Goal: Contribute content: Contribute content

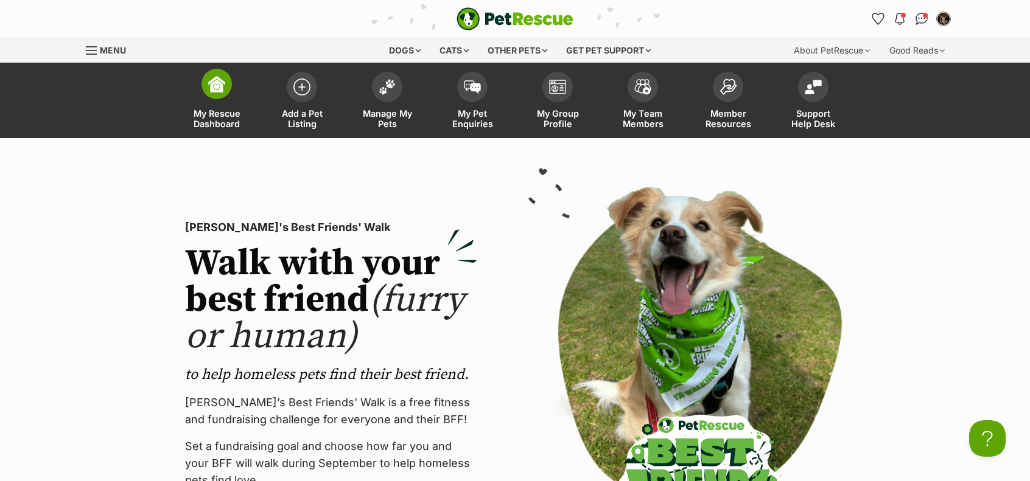
click at [225, 94] on span at bounding box center [216, 84] width 30 height 30
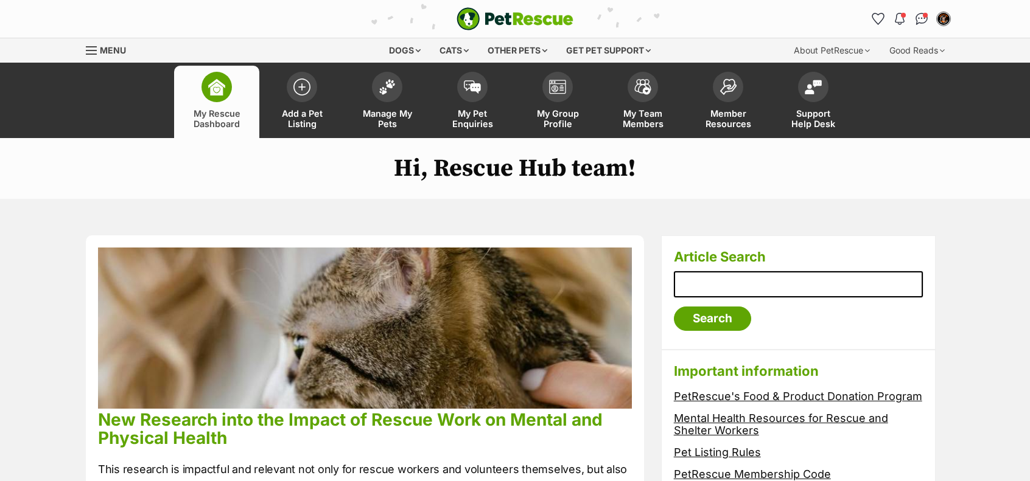
click at [620, 302] on img at bounding box center [365, 328] width 534 height 161
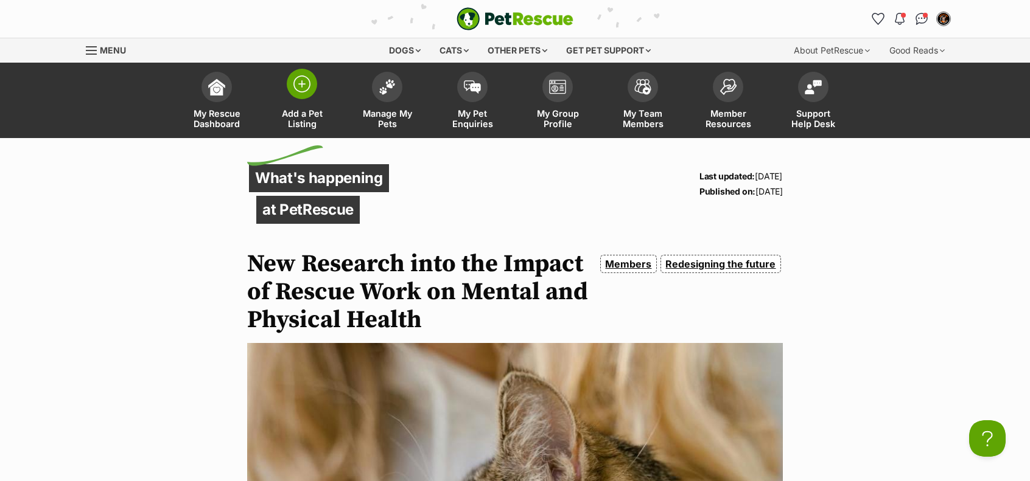
click at [292, 92] on span at bounding box center [302, 84] width 30 height 30
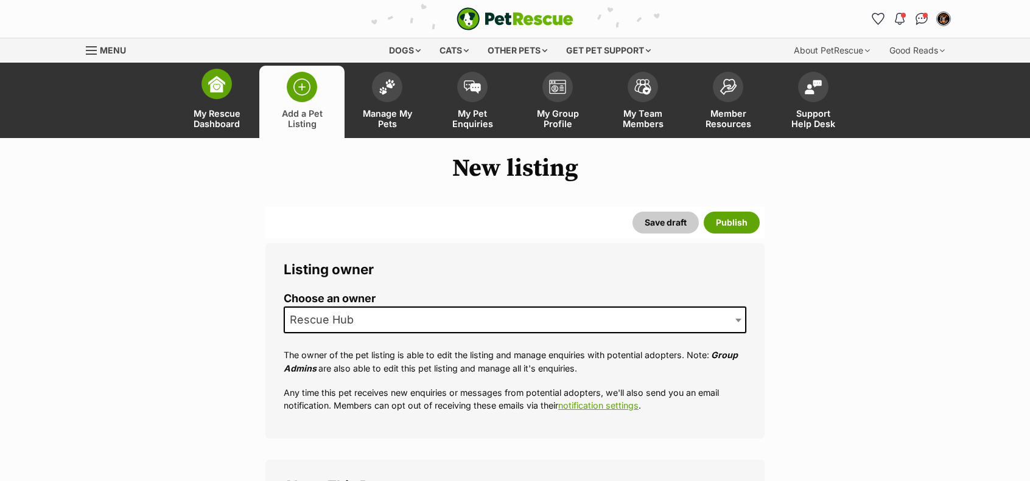
click at [206, 94] on span at bounding box center [216, 84] width 30 height 30
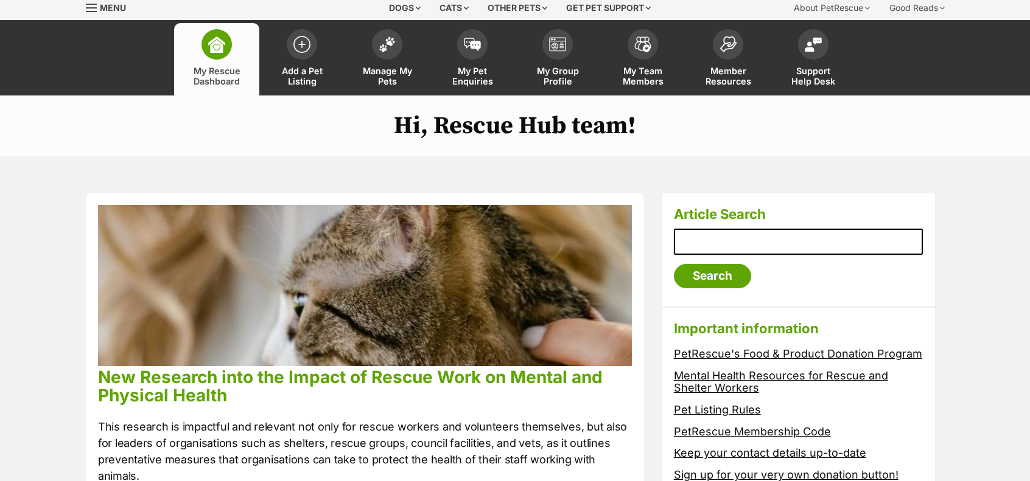
scroll to position [43, 0]
click at [383, 32] on span at bounding box center [387, 41] width 30 height 30
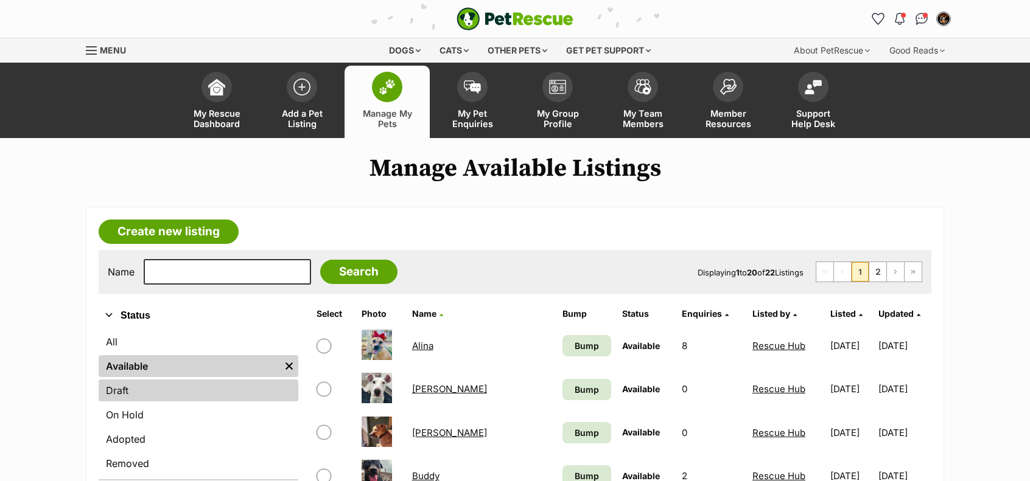
click at [128, 386] on link "Draft" at bounding box center [199, 391] width 200 height 22
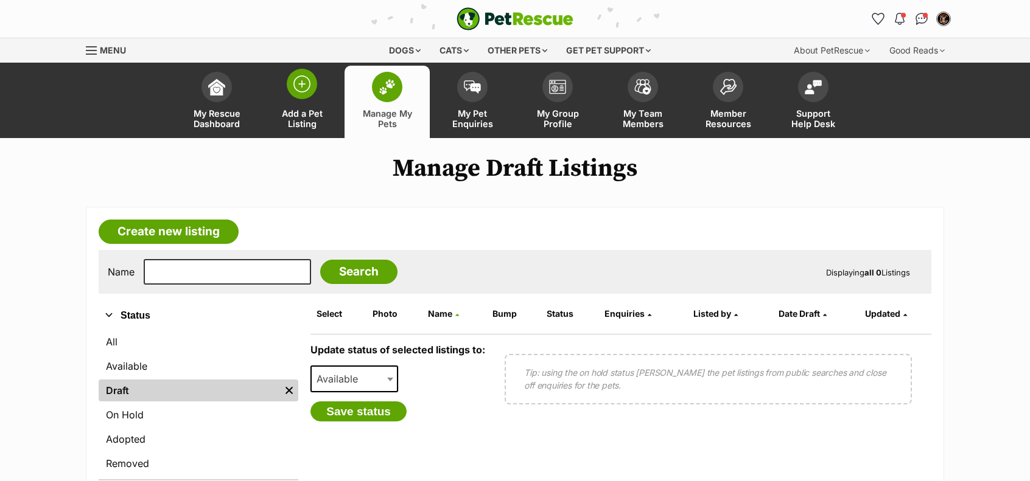
click at [297, 99] on link "Add a Pet Listing" at bounding box center [301, 102] width 85 height 72
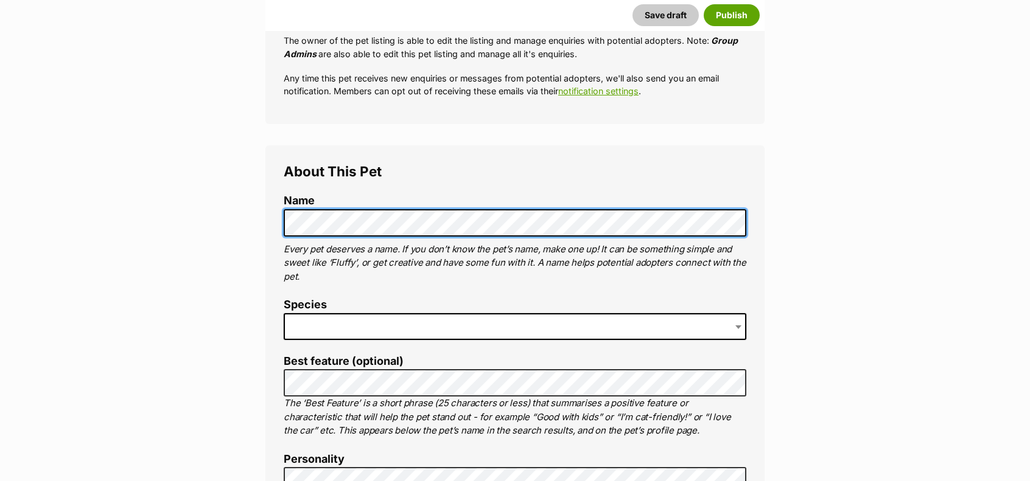
scroll to position [315, 0]
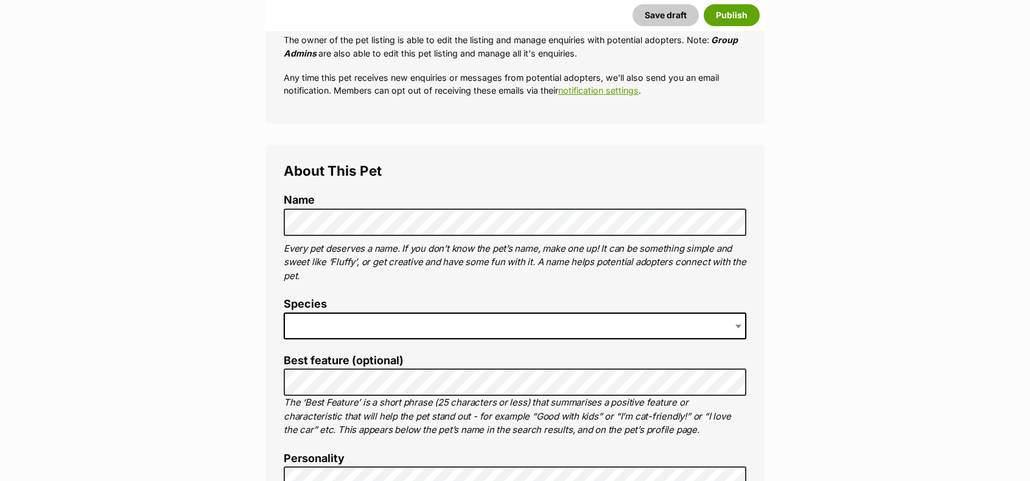
click at [369, 333] on span at bounding box center [515, 326] width 463 height 27
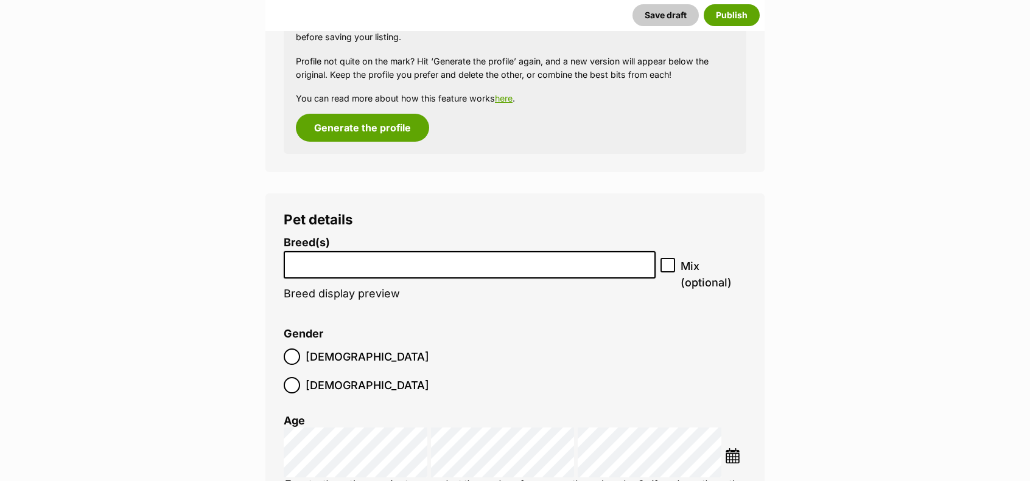
scroll to position [1323, 0]
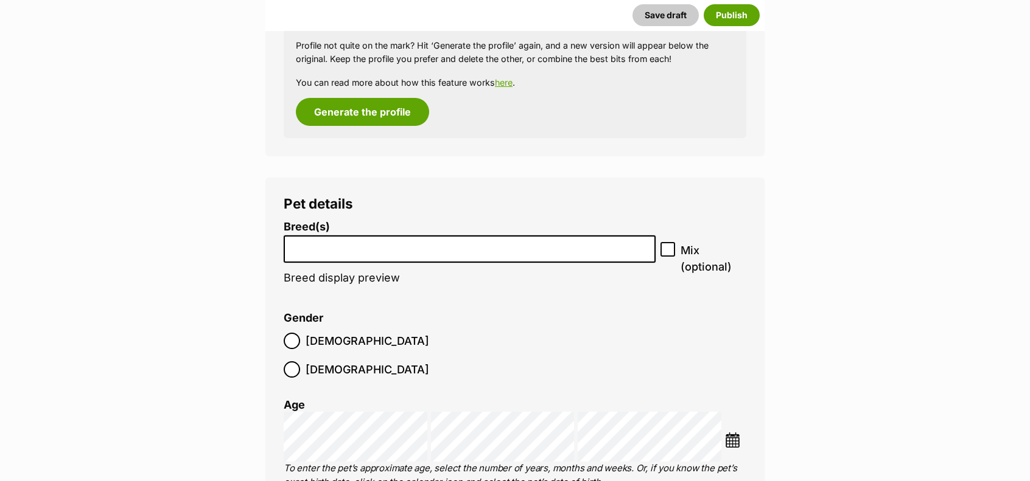
click at [418, 245] on input "search" at bounding box center [469, 246] width 363 height 13
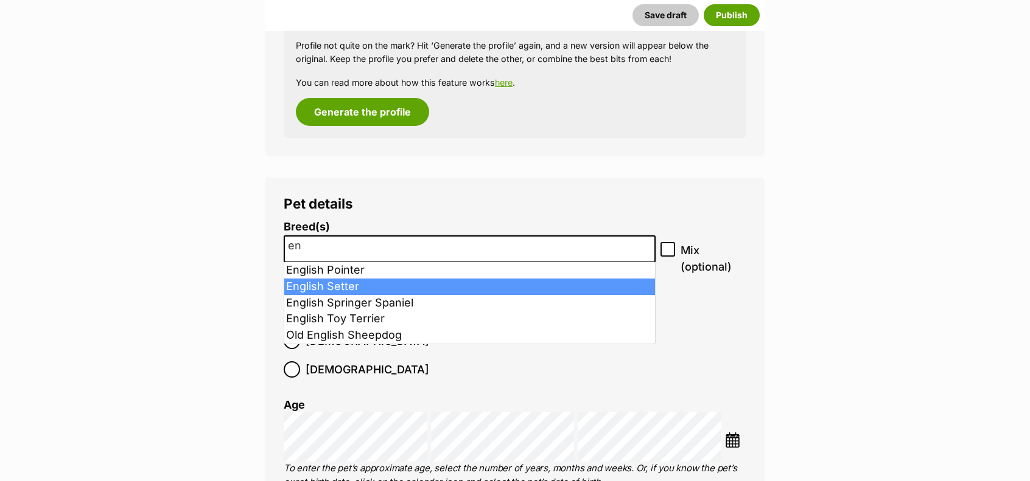
type input "e"
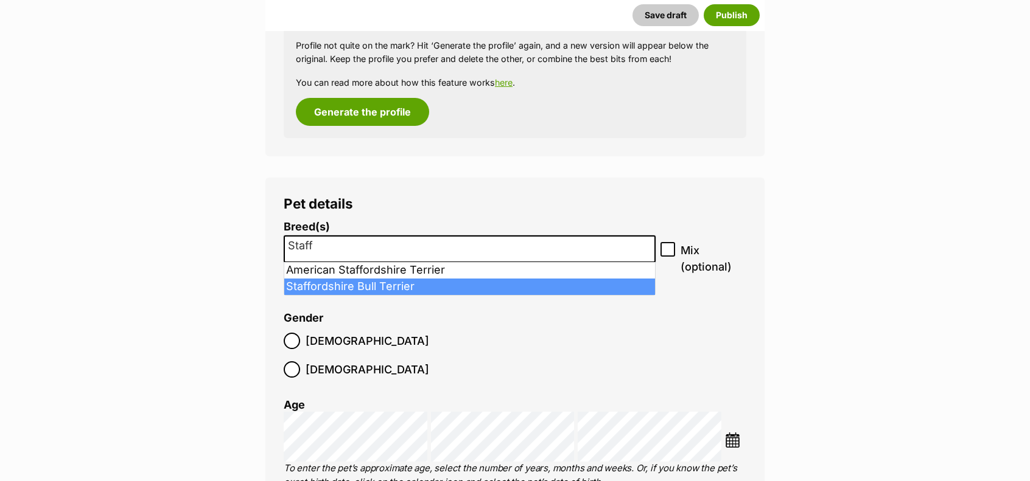
type input "Staff"
select select "198"
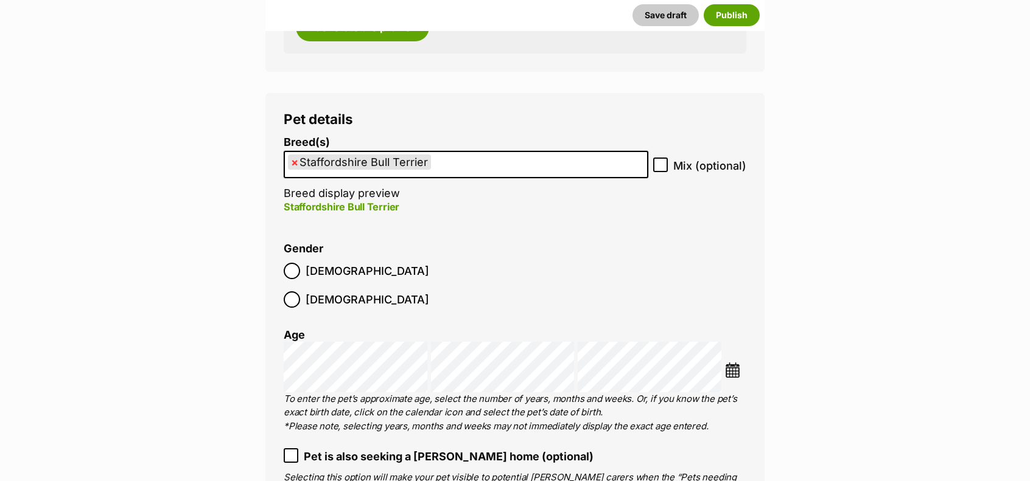
scroll to position [1424, 0]
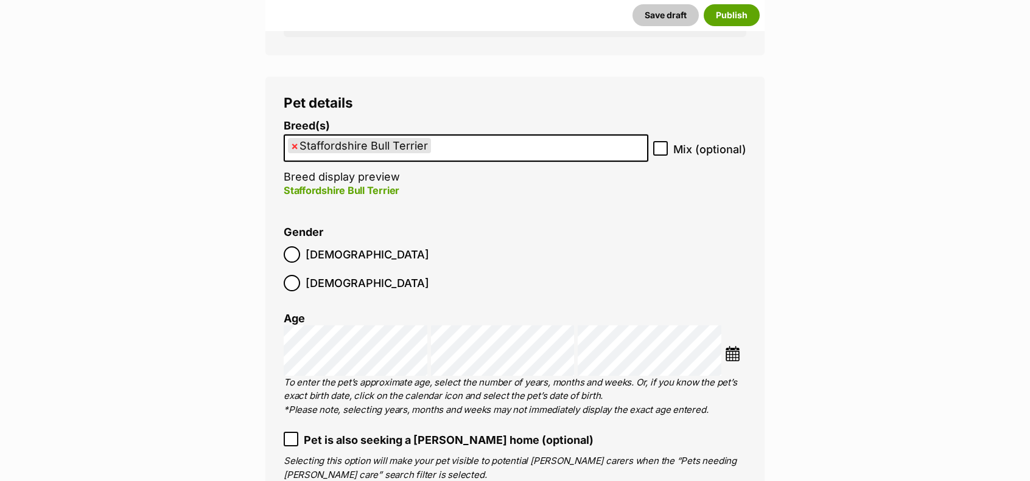
click at [736, 346] on img at bounding box center [732, 353] width 15 height 15
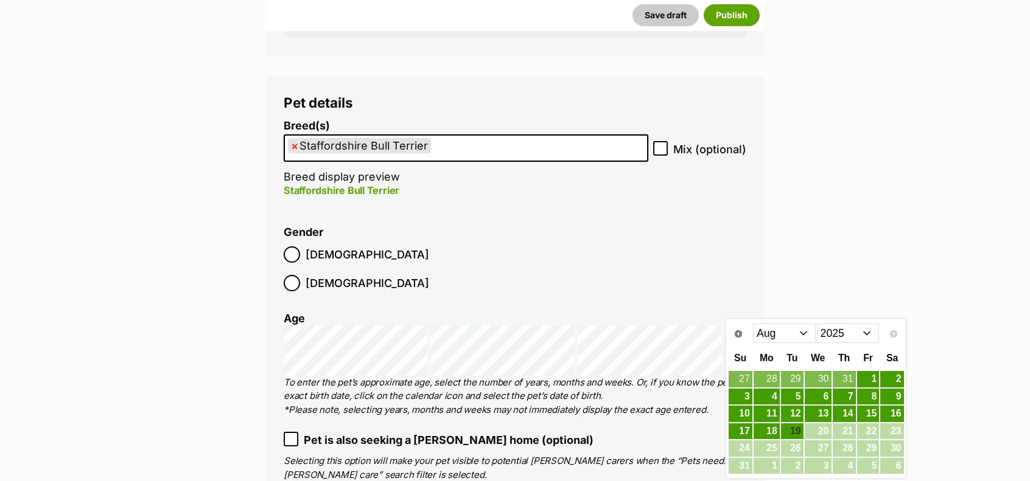
click at [844, 336] on select "2015 2016 2017 2018 2019 2020 2021 2022 2023 2024 2025" at bounding box center [848, 333] width 63 height 19
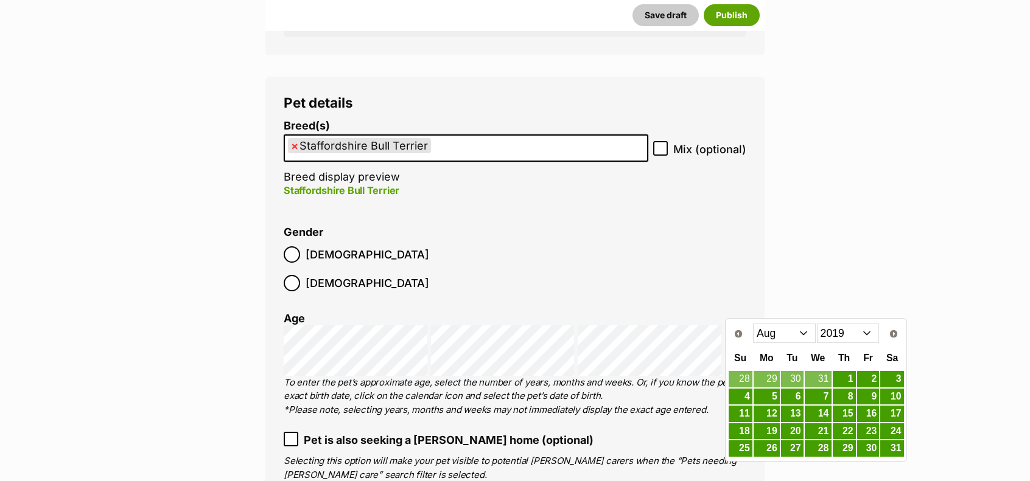
click at [790, 332] on select "Jan Feb Mar Apr May Jun Jul Aug Sep Oct Nov Dec" at bounding box center [784, 333] width 63 height 19
click at [744, 409] on link "14" at bounding box center [740, 414] width 24 height 15
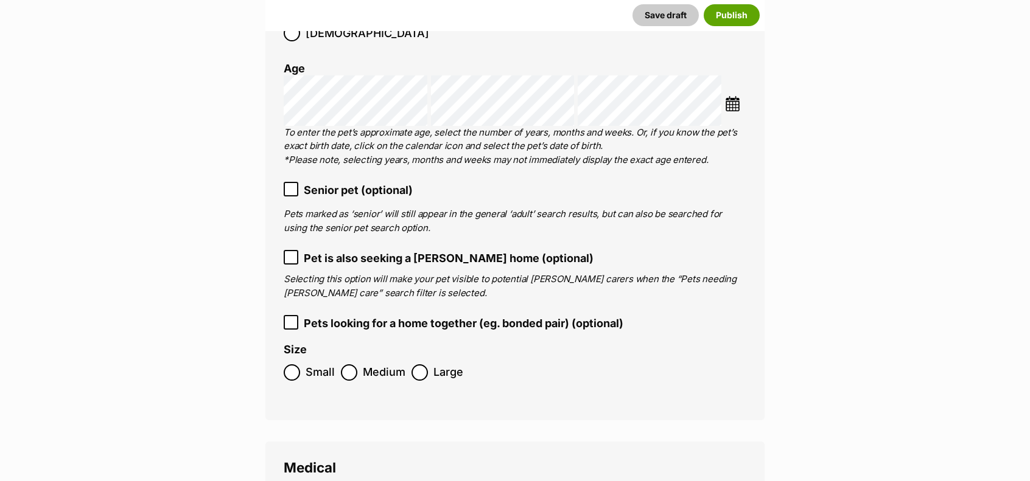
scroll to position [1691, 0]
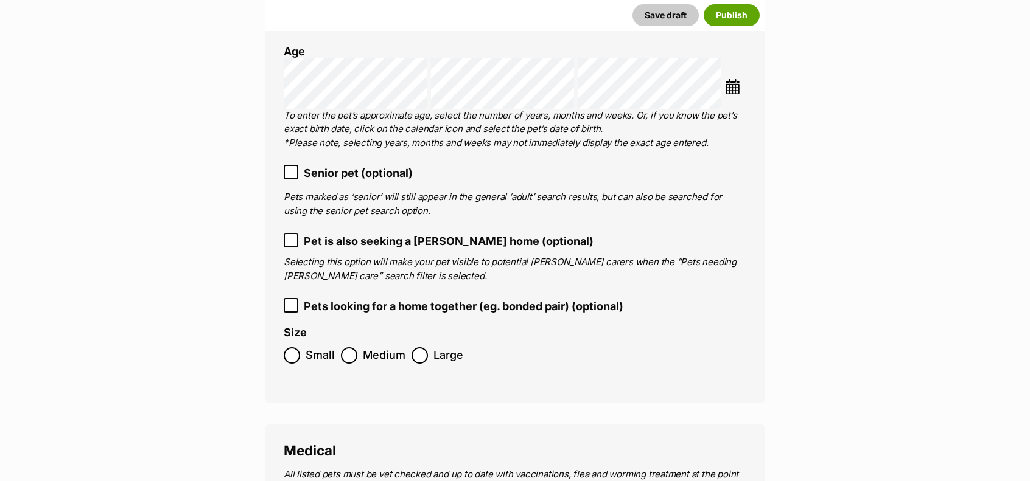
click at [363, 348] on span "Medium" at bounding box center [384, 356] width 43 height 16
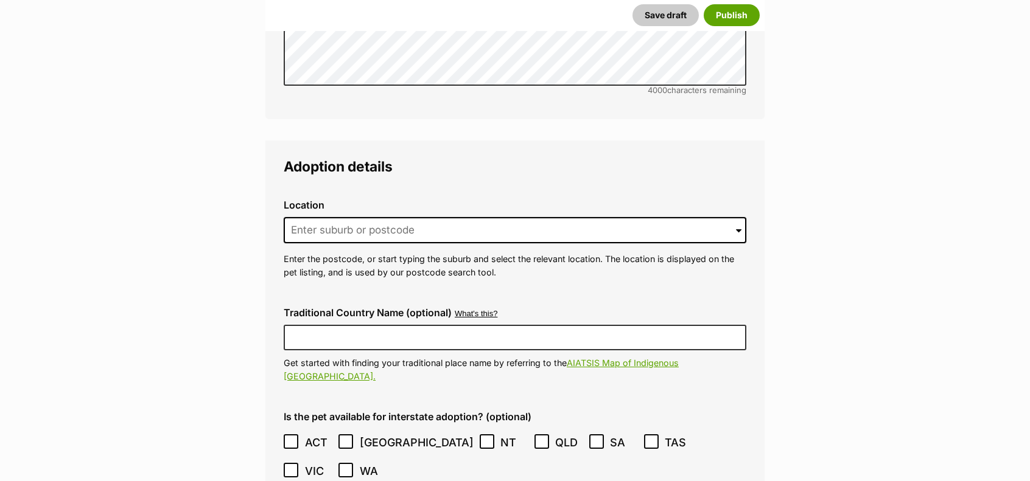
scroll to position [2773, 0]
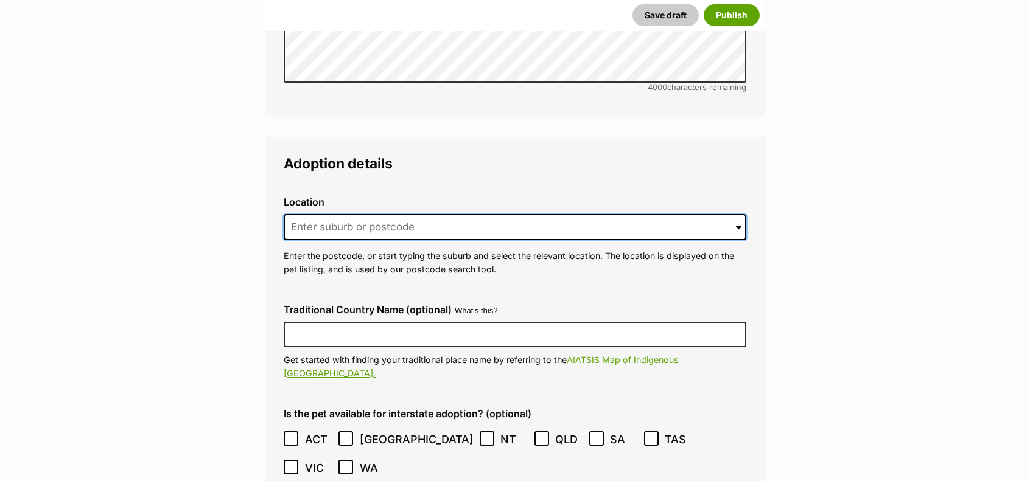
click at [346, 214] on input at bounding box center [515, 227] width 463 height 27
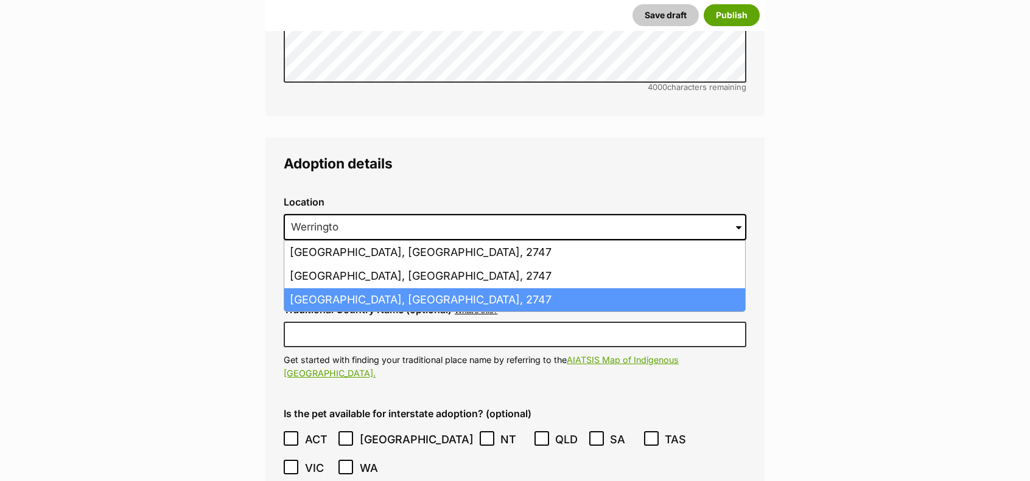
click at [458, 288] on li "Werrington, New South Wales, 2747" at bounding box center [514, 300] width 461 height 24
type input "Werrington, New South Wales, 2747"
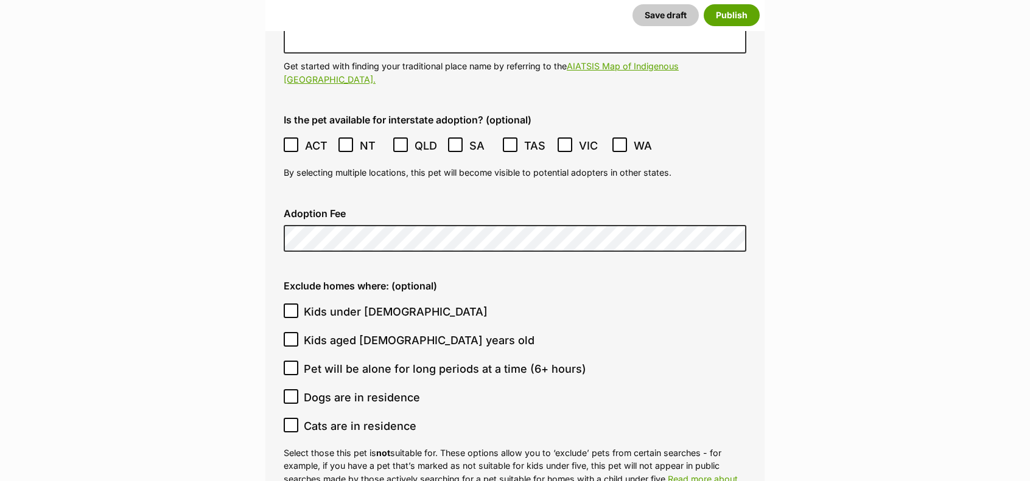
scroll to position [3066, 0]
click at [285, 419] on input "Cats are in residence" at bounding box center [291, 426] width 15 height 15
checkbox input "true"
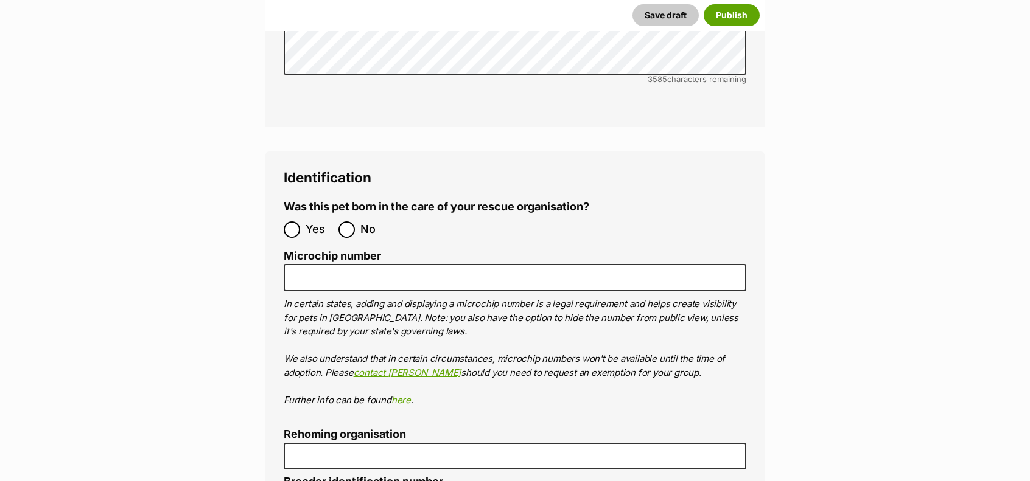
scroll to position [3874, 0]
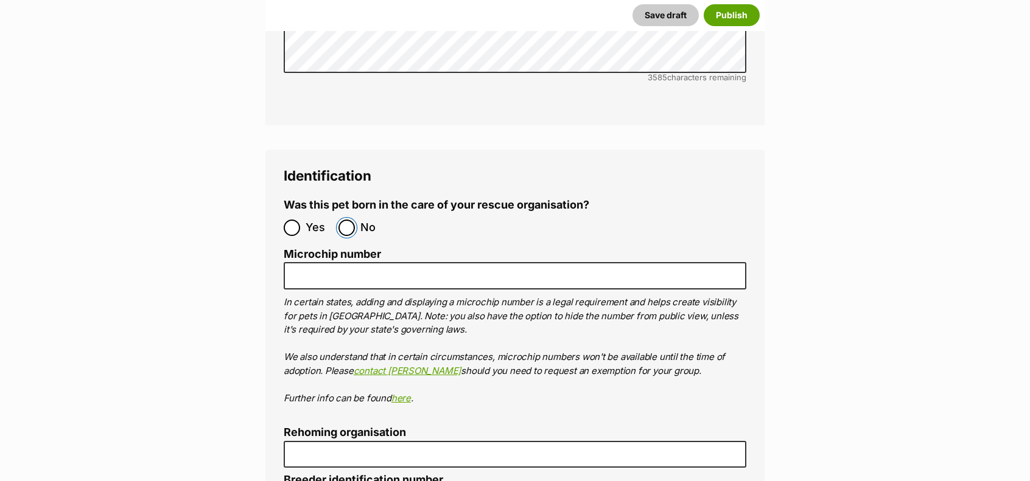
click at [349, 220] on input "No" at bounding box center [346, 228] width 16 height 16
radio input "true"
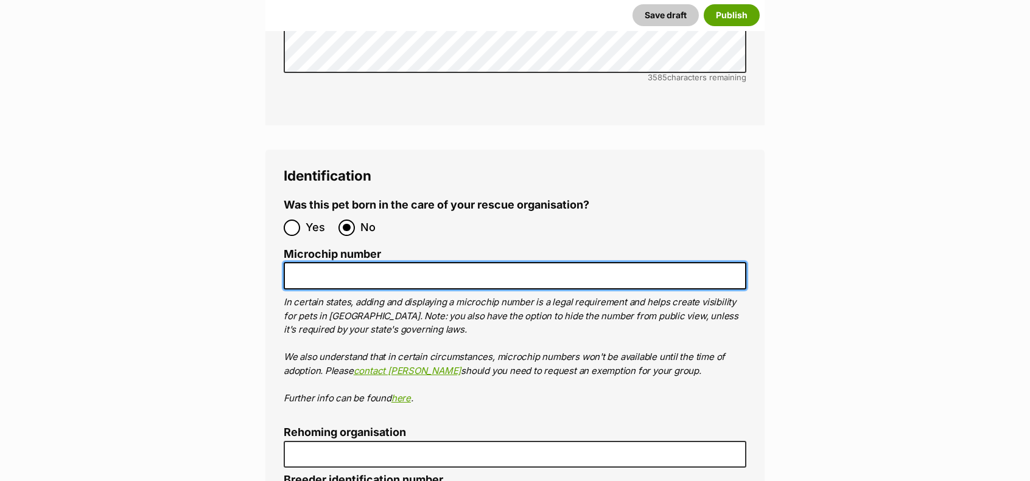
click at [356, 262] on input "Microchip number" at bounding box center [515, 275] width 463 height 27
paste input "900164001825595"
type input "900164001825595"
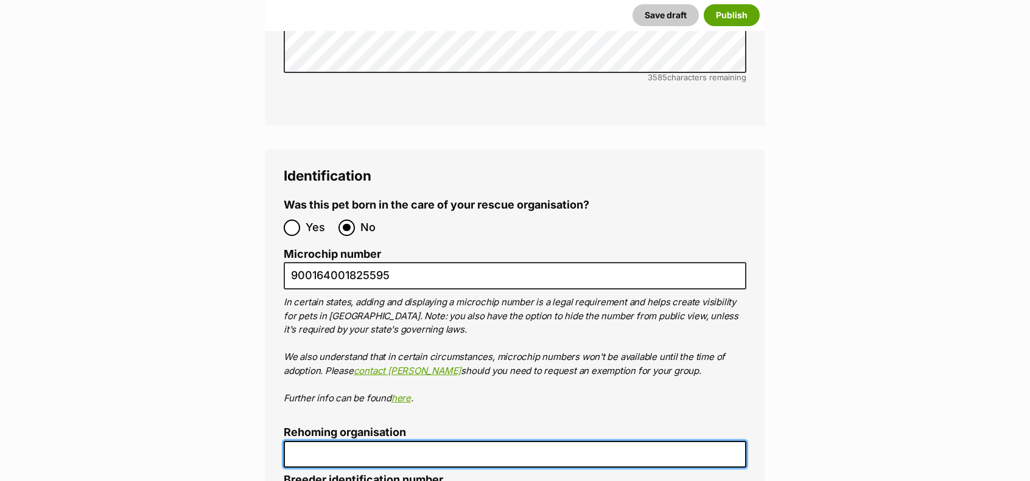
click at [329, 441] on input "Rehoming organisation" at bounding box center [515, 454] width 463 height 27
type input "R251000072"
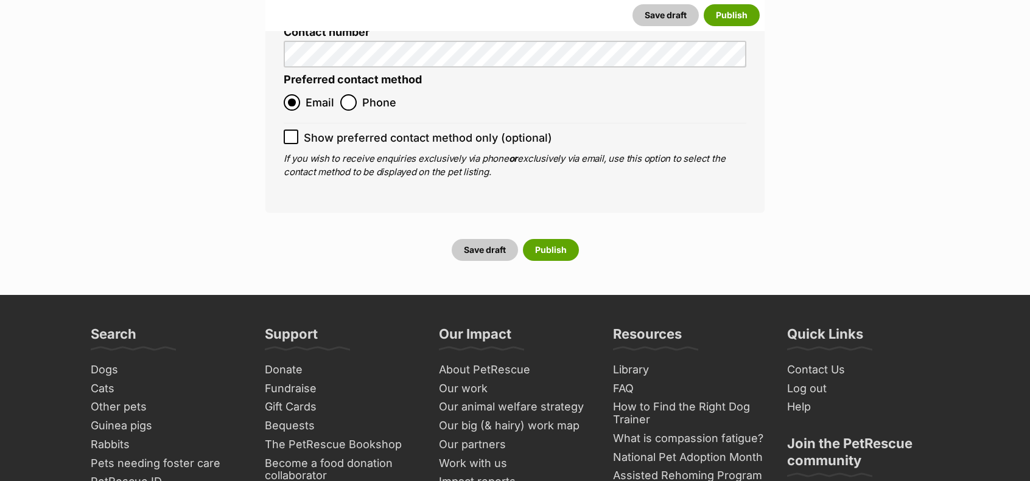
scroll to position [4746, 0]
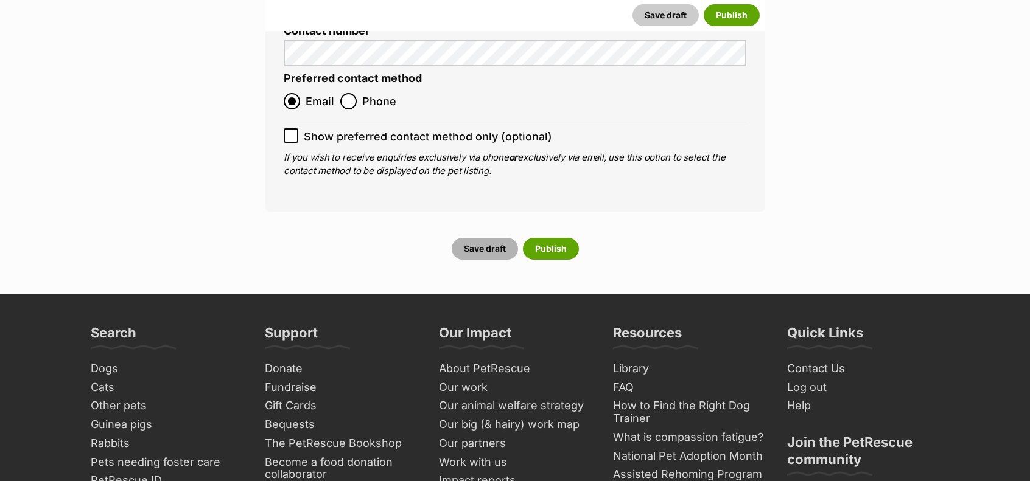
click at [496, 238] on button "Save draft" at bounding box center [485, 249] width 66 height 22
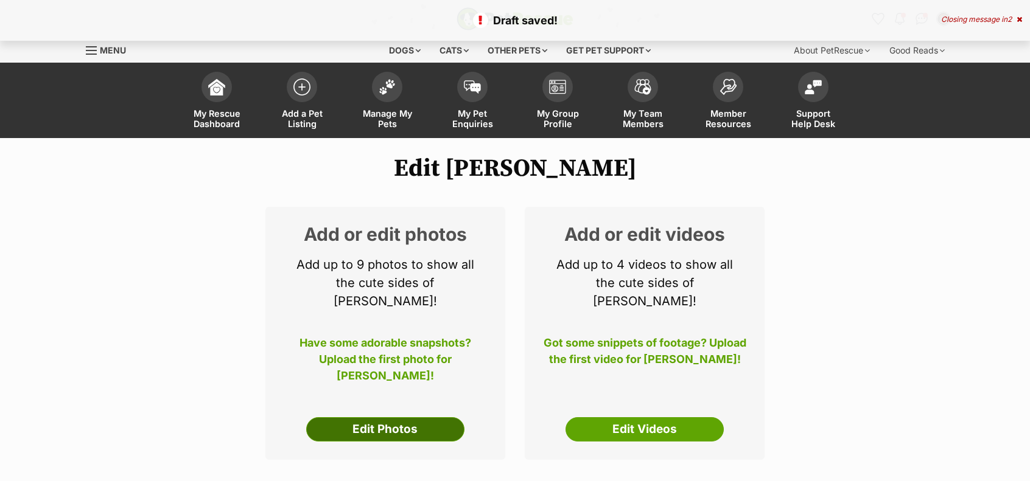
click at [388, 417] on link "Edit Photos" at bounding box center [385, 429] width 158 height 24
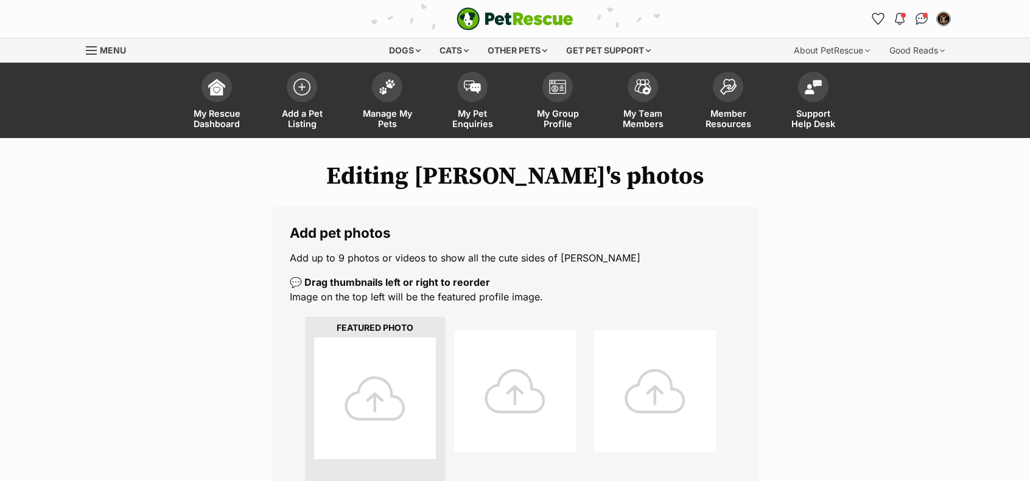
click at [375, 413] on div at bounding box center [375, 399] width 122 height 122
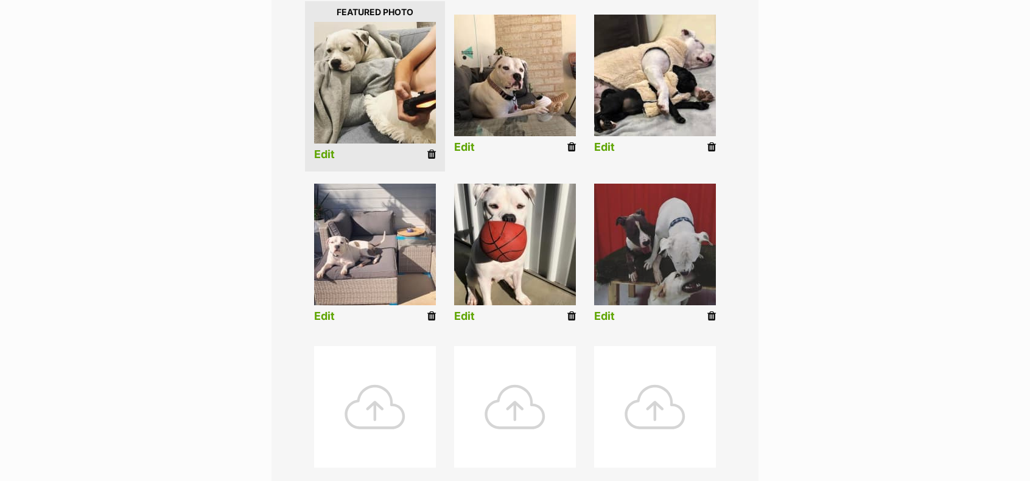
scroll to position [323, 0]
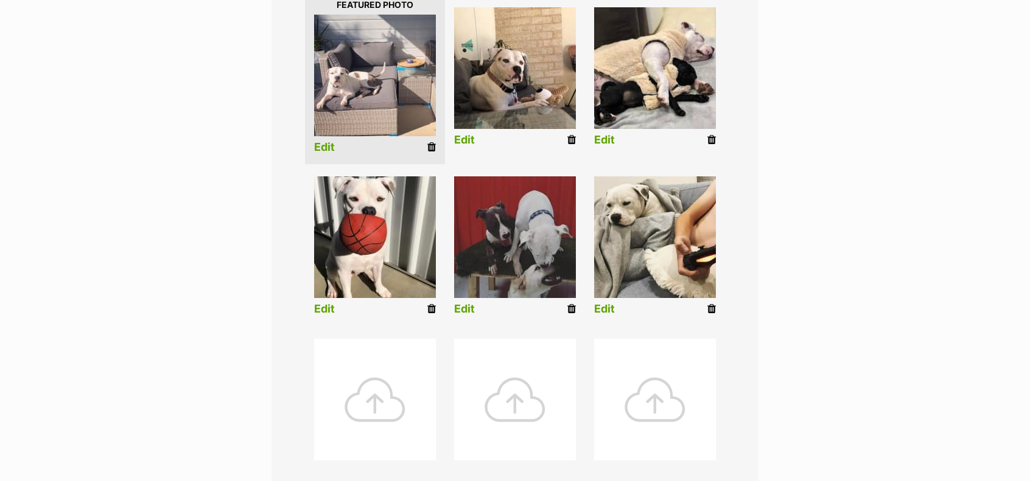
click at [607, 306] on link "Edit" at bounding box center [604, 309] width 21 height 13
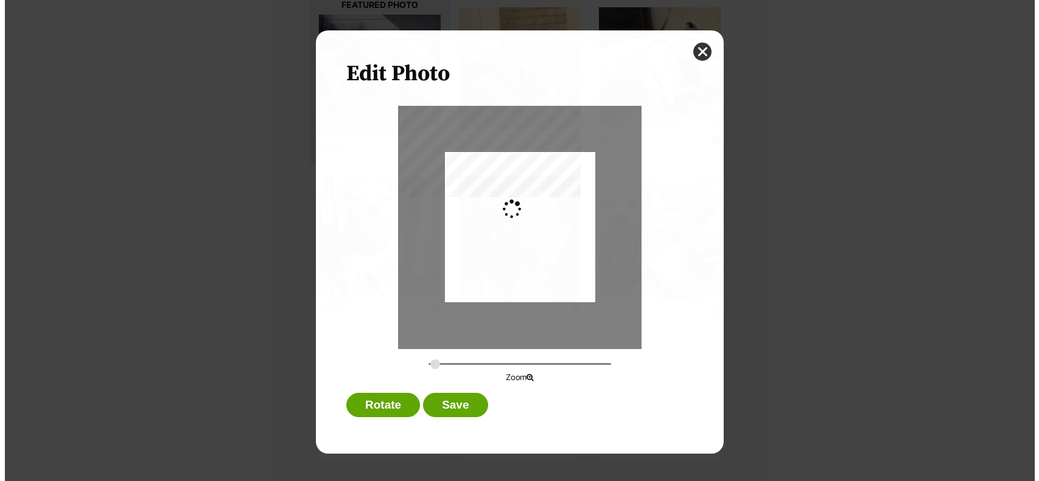
scroll to position [0, 0]
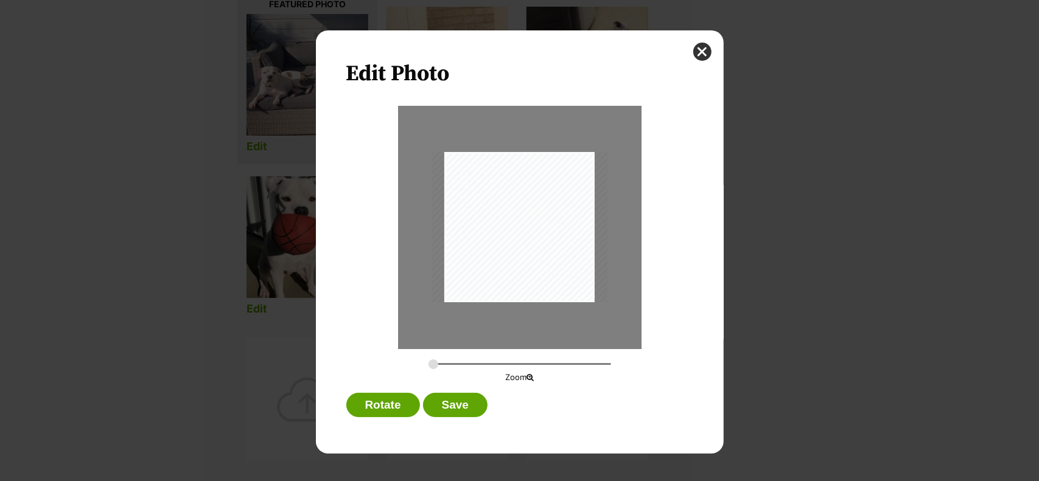
click at [537, 375] on p "Zoom" at bounding box center [519, 378] width 260 height 12
click at [528, 378] on icon "Dialog Window - Close (Press escape to close)" at bounding box center [529, 378] width 7 height 8
drag, startPoint x: 429, startPoint y: 363, endPoint x: 444, endPoint y: 362, distance: 14.7
click at [444, 362] on input "Dialog Window - Close (Press escape to close)" at bounding box center [519, 364] width 183 height 12
drag, startPoint x: 528, startPoint y: 225, endPoint x: 600, endPoint y: 257, distance: 78.7
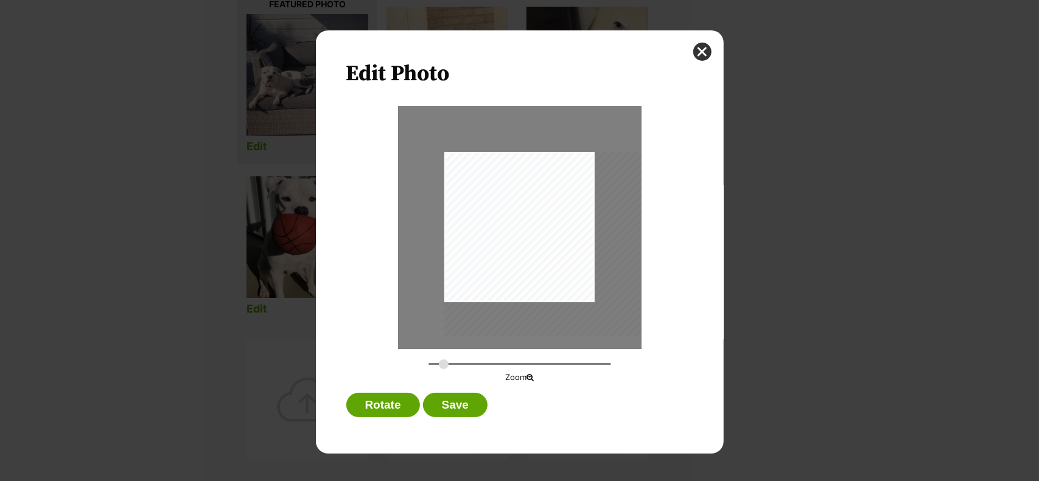
click at [600, 257] on div "Dialog Window - Close (Press escape to close)" at bounding box center [552, 244] width 216 height 184
drag, startPoint x: 446, startPoint y: 360, endPoint x: 455, endPoint y: 361, distance: 9.1
click at [455, 361] on input "Dialog Window - Close (Press escape to close)" at bounding box center [519, 364] width 183 height 12
drag, startPoint x: 483, startPoint y: 285, endPoint x: 532, endPoint y: 357, distance: 87.3
click at [532, 357] on div "Zoom" at bounding box center [519, 245] width 347 height 278
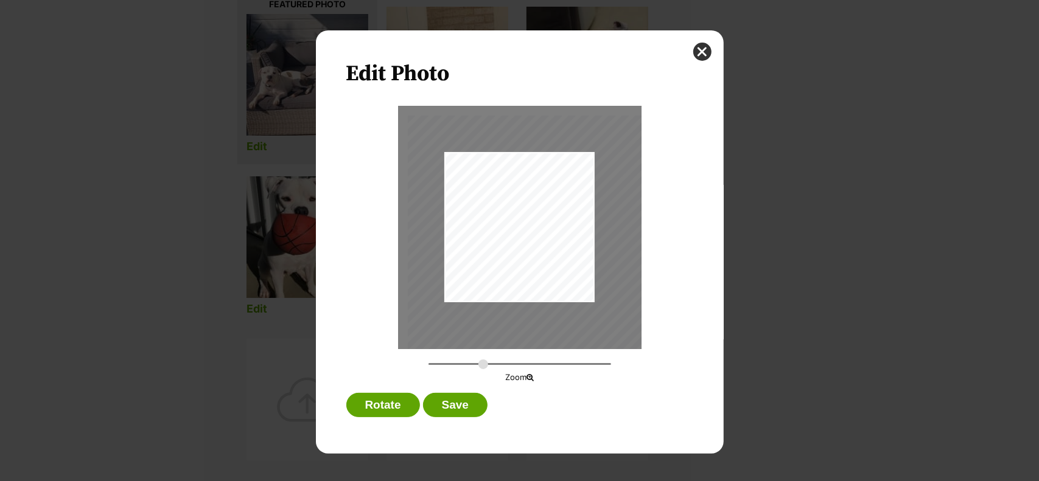
drag, startPoint x: 451, startPoint y: 363, endPoint x: 483, endPoint y: 366, distance: 32.4
type input "0.6657"
click at [483, 366] on input "Dialog Window - Close (Press escape to close)" at bounding box center [519, 364] width 183 height 12
drag, startPoint x: 515, startPoint y: 203, endPoint x: 578, endPoint y: 262, distance: 87.0
click at [578, 262] on div "Dialog Window - Close (Press escape to close)" at bounding box center [626, 308] width 365 height 312
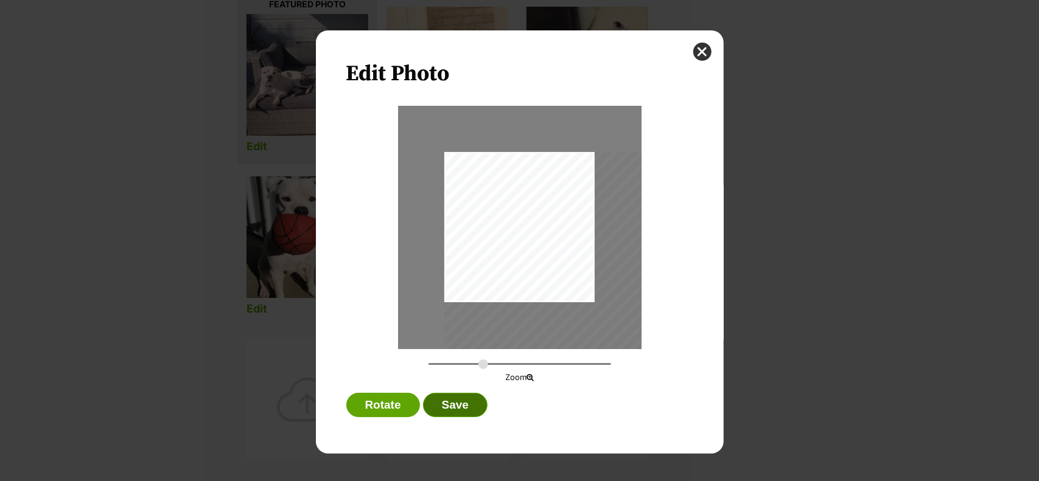
click at [458, 401] on button "Save" at bounding box center [455, 405] width 65 height 24
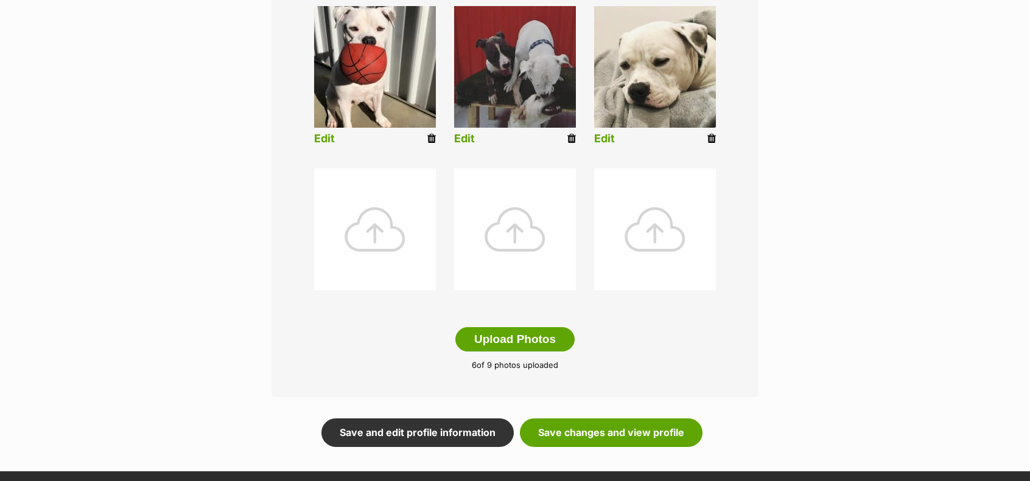
scroll to position [494, 0]
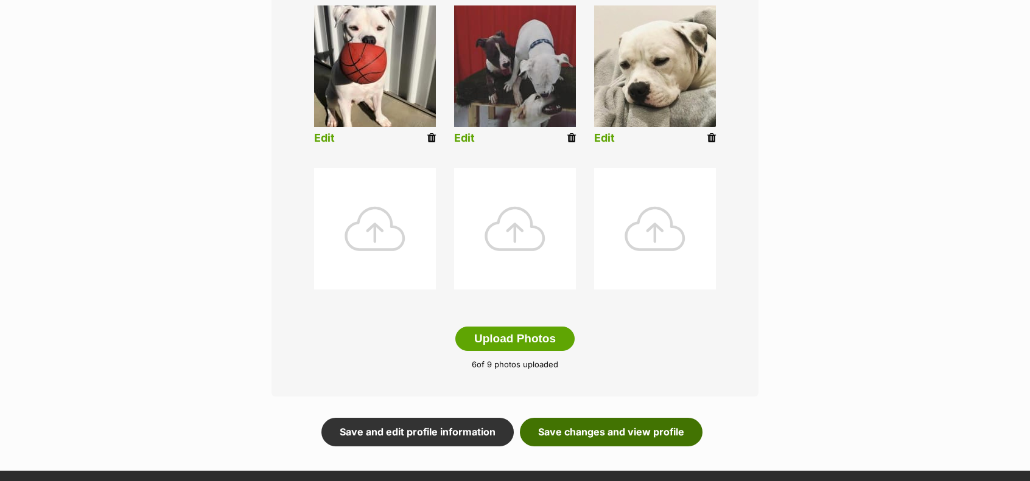
click at [623, 430] on link "Save changes and view profile" at bounding box center [611, 432] width 183 height 28
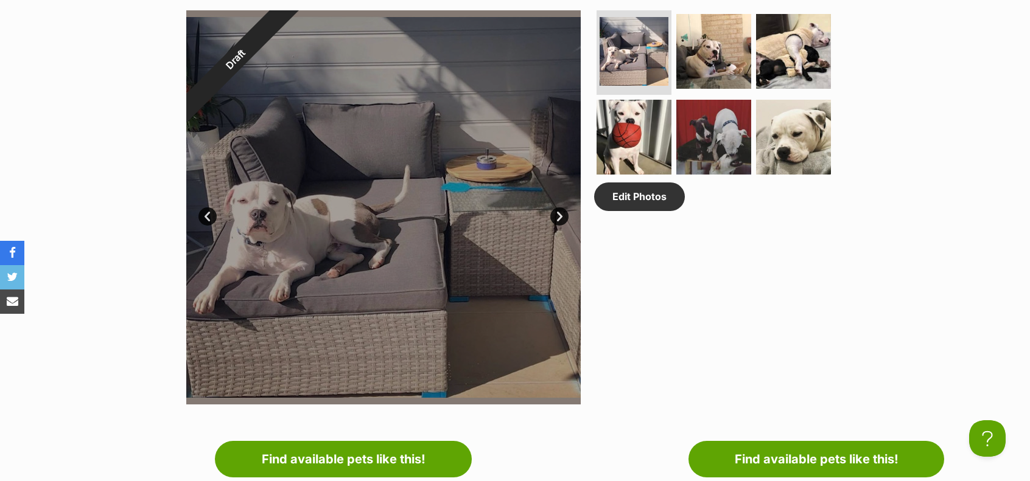
click at [578, 328] on div at bounding box center [383, 207] width 394 height 394
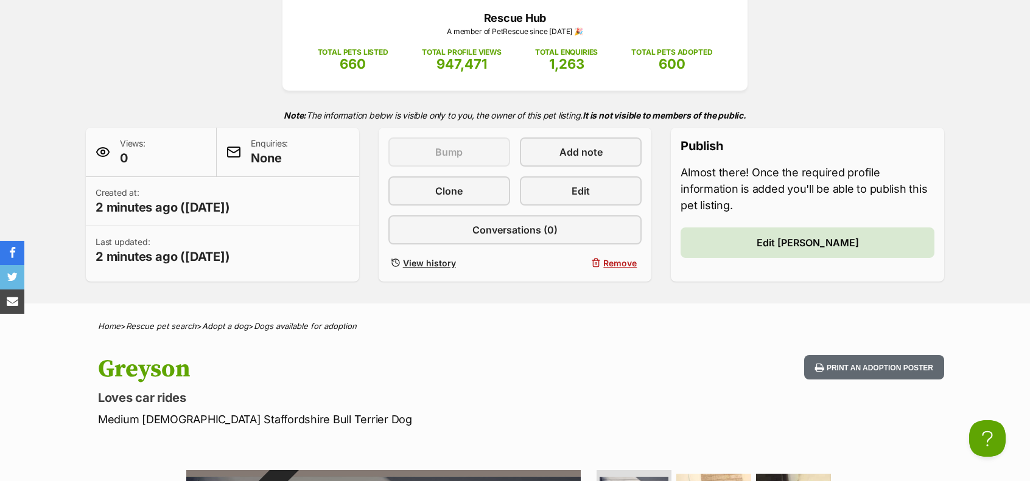
scroll to position [170, 0]
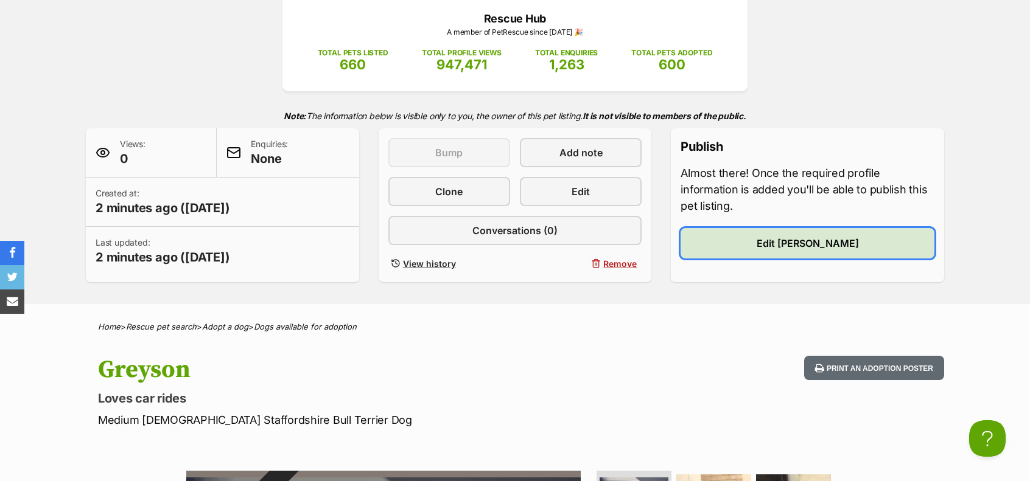
click at [778, 254] on link "Edit Greyson" at bounding box center [807, 243] width 254 height 30
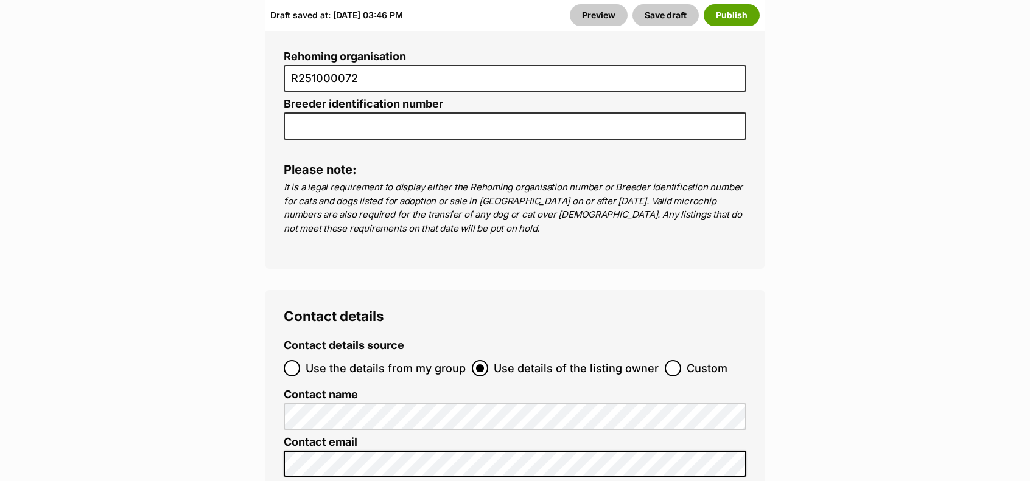
scroll to position [4564, 0]
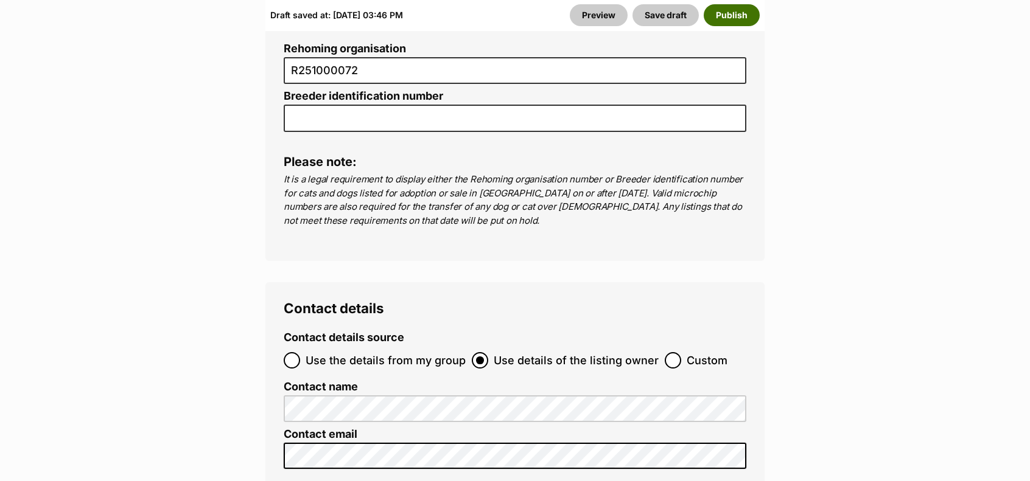
click at [728, 12] on button "Publish" at bounding box center [732, 15] width 56 height 22
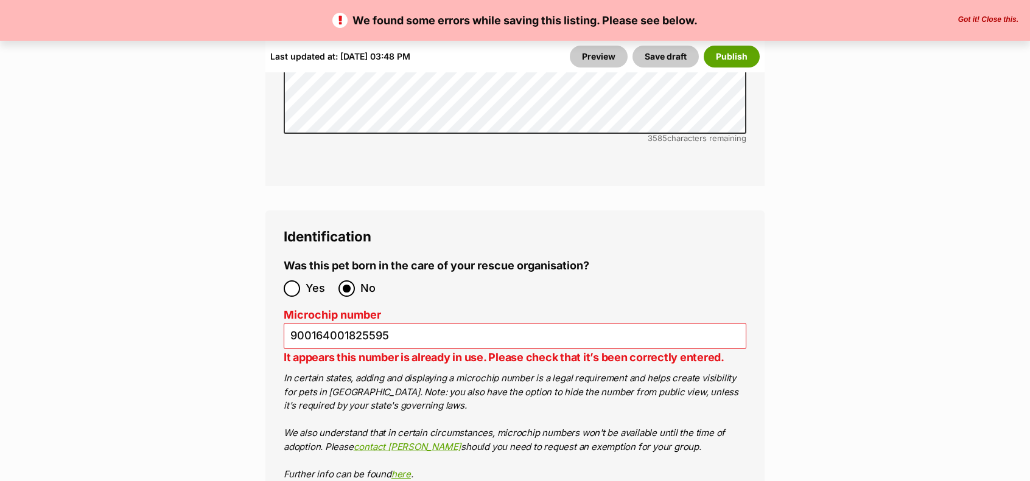
scroll to position [4205, 0]
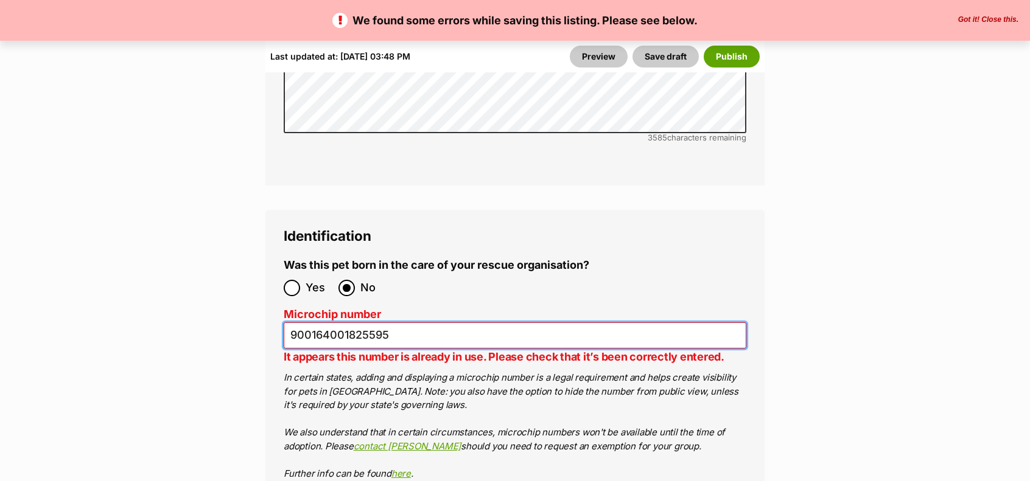
drag, startPoint x: 404, startPoint y: 239, endPoint x: 223, endPoint y: 223, distance: 181.5
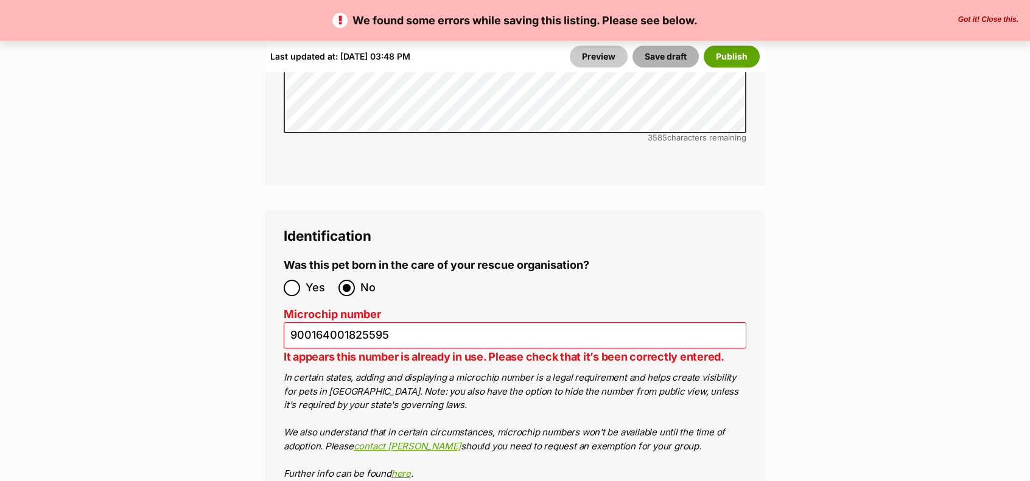
click at [649, 58] on button "Save draft" at bounding box center [665, 57] width 66 height 22
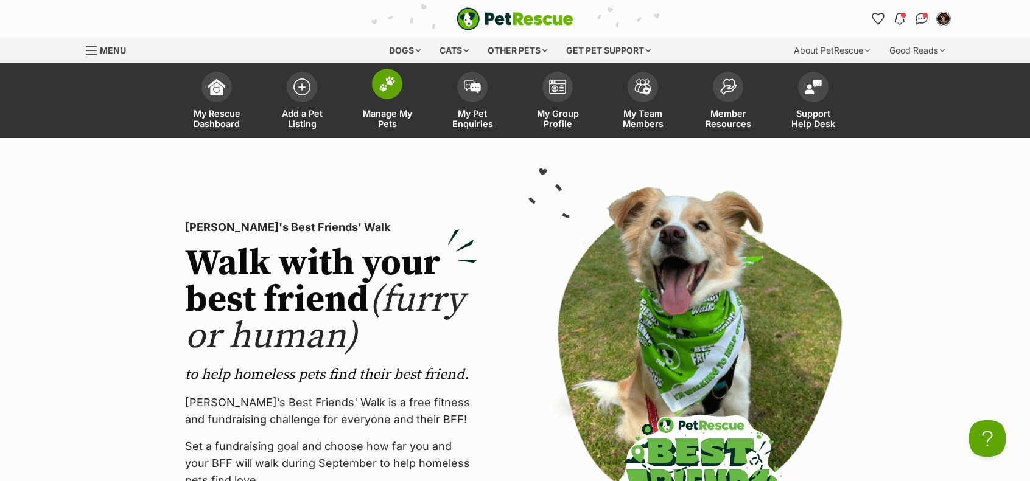
click at [377, 107] on link "Manage My Pets" at bounding box center [386, 102] width 85 height 72
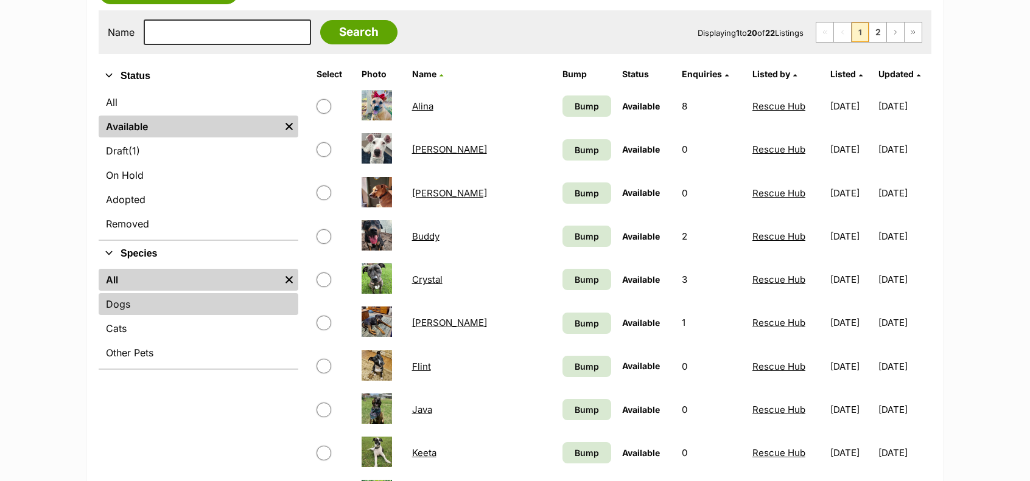
scroll to position [231, 0]
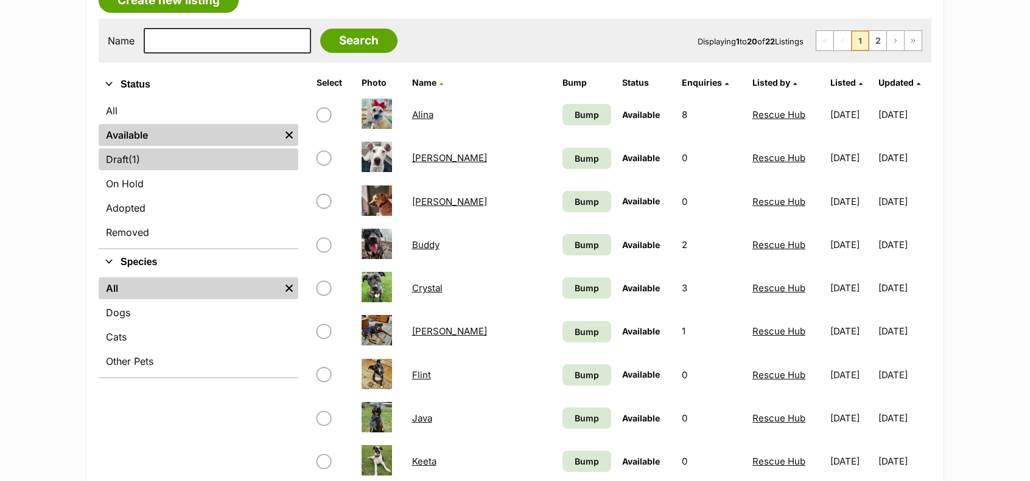
click at [173, 150] on link "Draft (1) Items" at bounding box center [199, 159] width 200 height 22
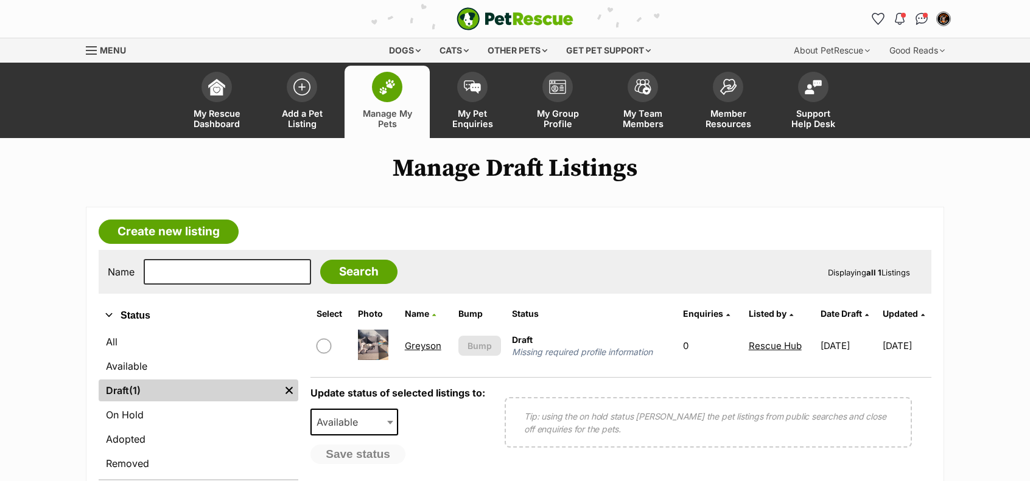
click at [113, 46] on span "Menu" at bounding box center [113, 50] width 26 height 10
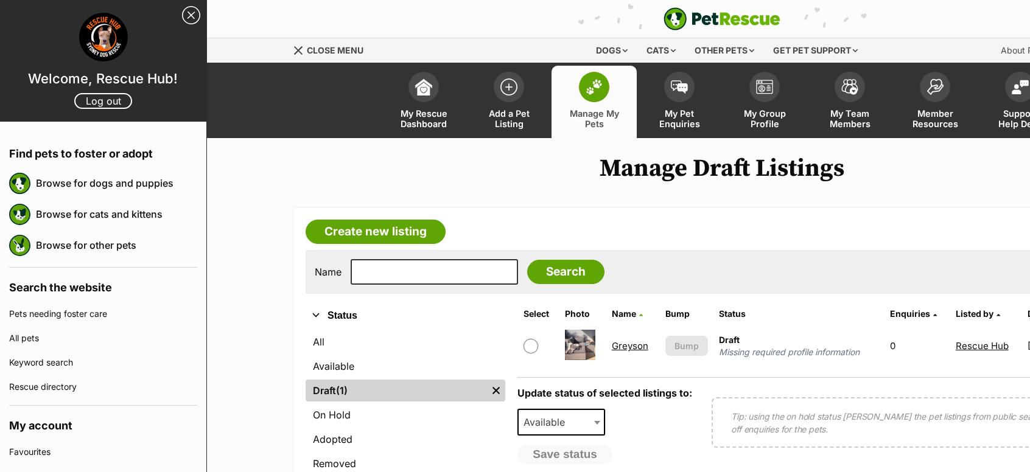
click at [389, 287] on div "Name Search Displaying all 1 Listings" at bounding box center [722, 272] width 833 height 44
click at [424, 93] on span at bounding box center [423, 84] width 30 height 30
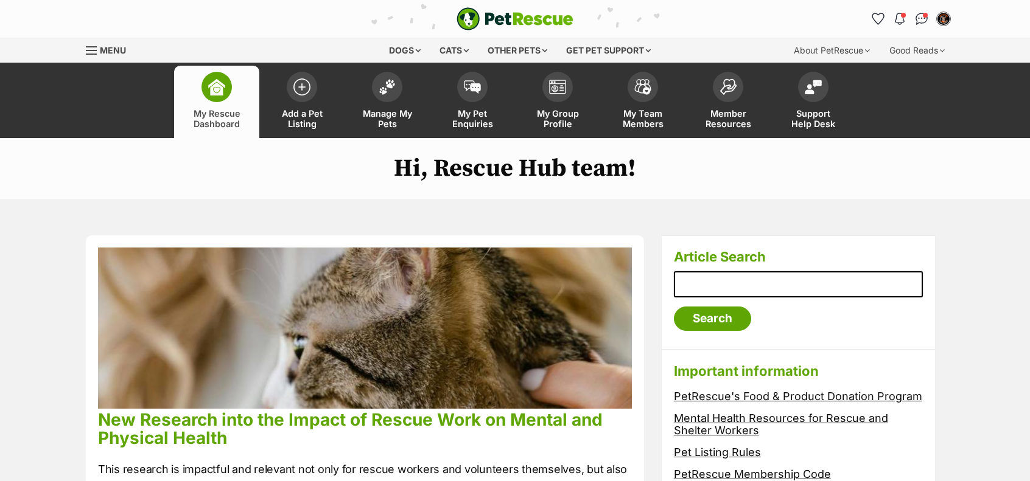
click at [99, 53] on link "Menu" at bounding box center [110, 49] width 49 height 22
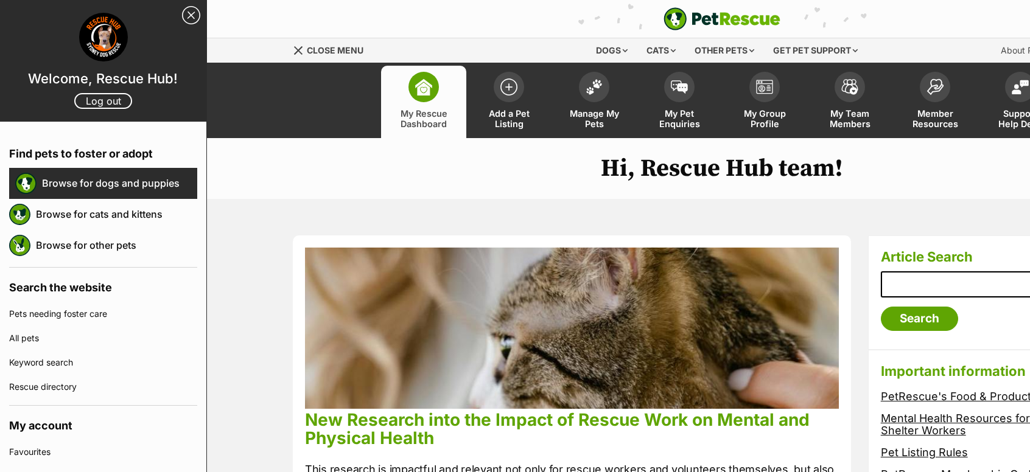
click at [108, 183] on link "Browse for dogs and puppies" at bounding box center [119, 183] width 155 height 26
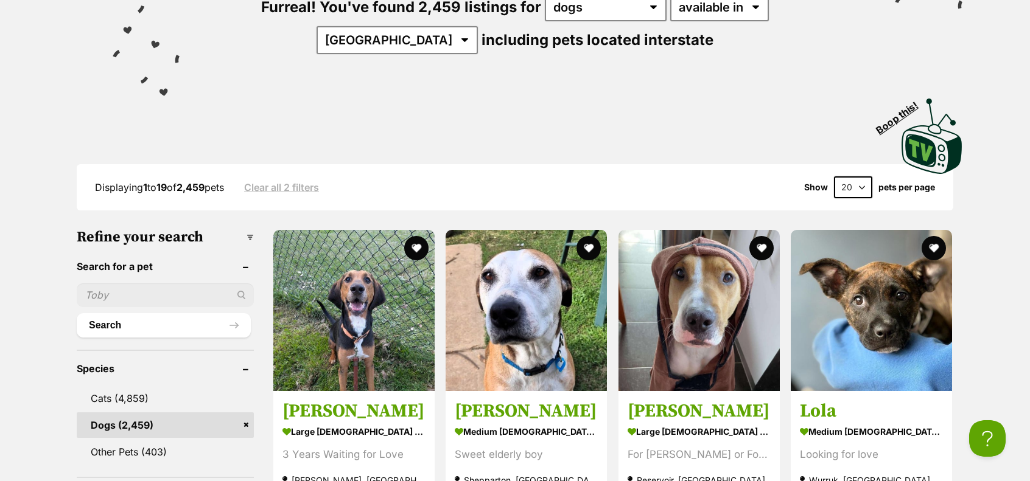
scroll to position [220, 0]
click at [173, 292] on input "text" at bounding box center [165, 294] width 177 height 23
paste input "900164001825595"
type input "900164001825595"
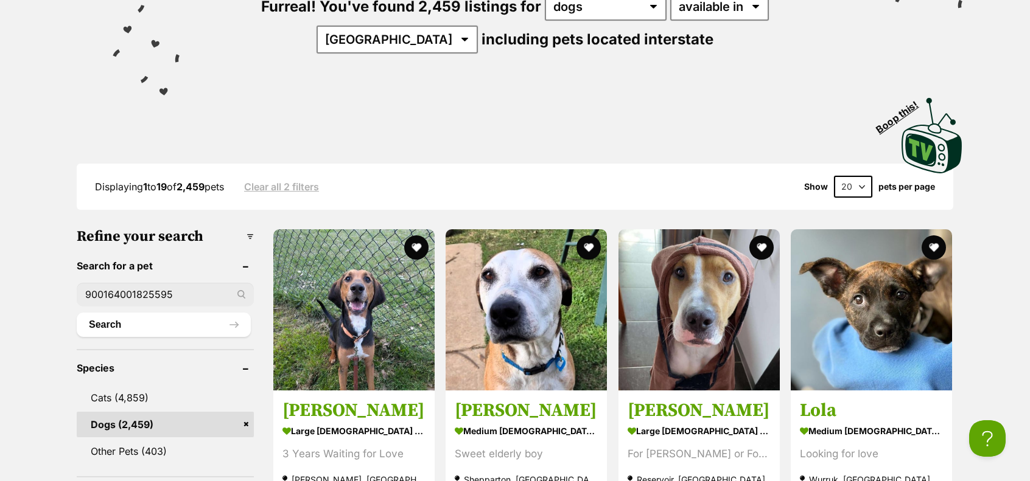
click at [77, 313] on button "Search" at bounding box center [164, 325] width 174 height 24
drag, startPoint x: 0, startPoint y: 0, endPoint x: 189, endPoint y: 295, distance: 350.3
click at [189, 295] on input "900164001825595" at bounding box center [165, 294] width 177 height 23
drag, startPoint x: 186, startPoint y: 297, endPoint x: 0, endPoint y: 274, distance: 187.6
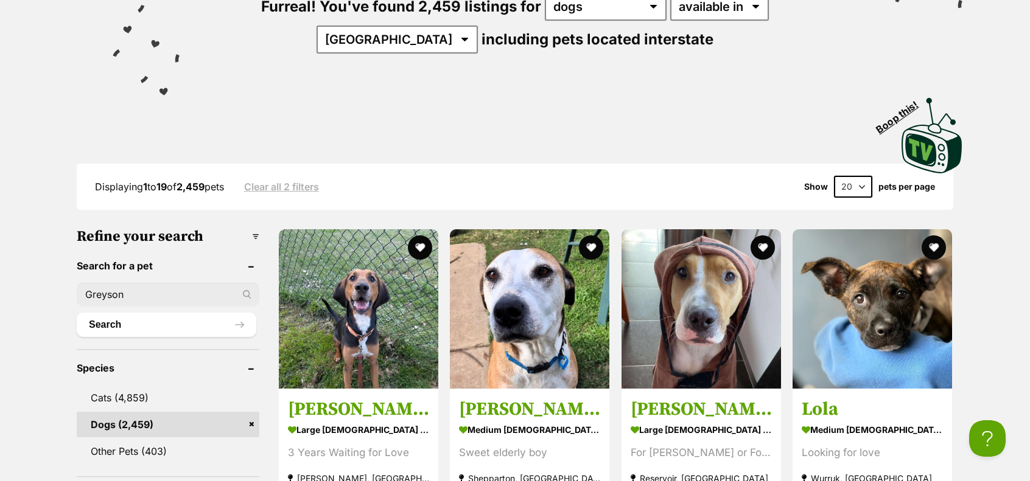
type input "Greyson"
click at [77, 313] on button "Search" at bounding box center [167, 325] width 180 height 24
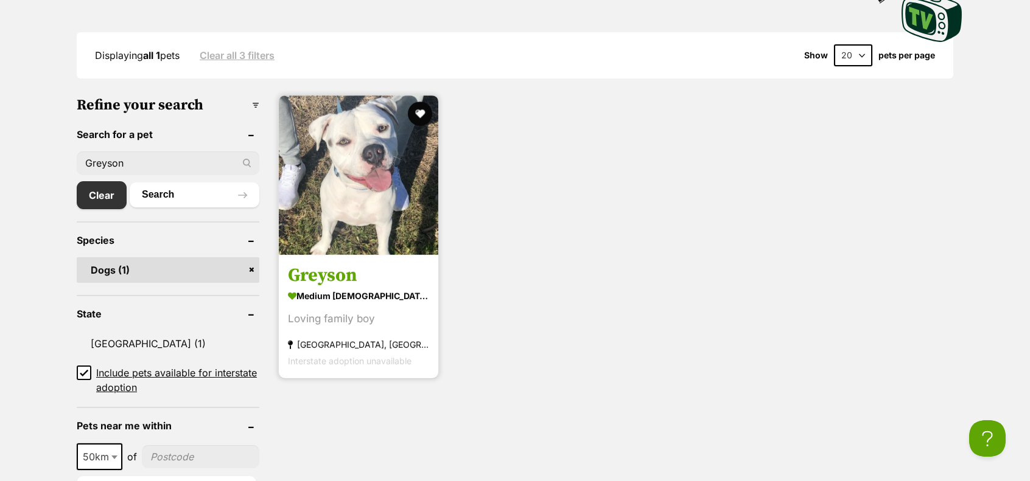
click at [349, 277] on h3 "Greyson" at bounding box center [358, 275] width 141 height 23
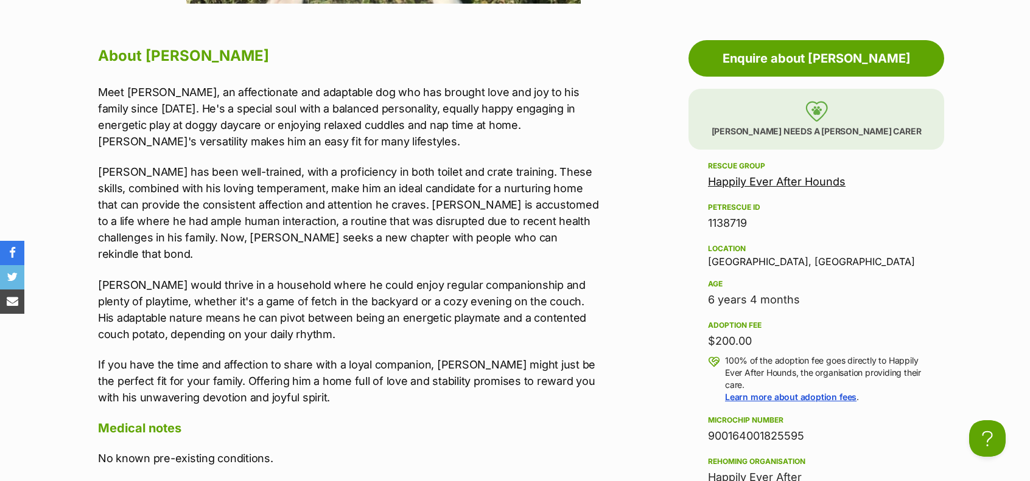
scroll to position [693, 0]
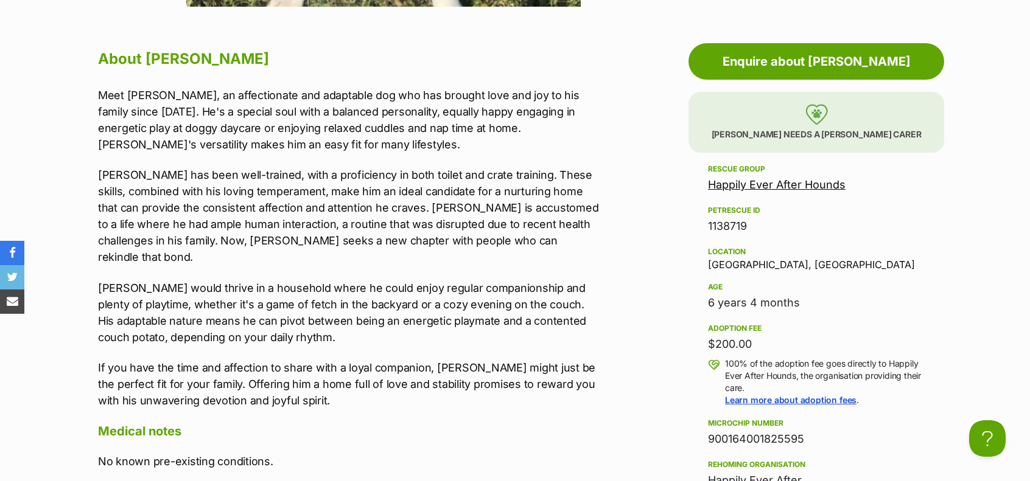
click at [813, 186] on link "Happily Ever After Hounds" at bounding box center [777, 184] width 138 height 13
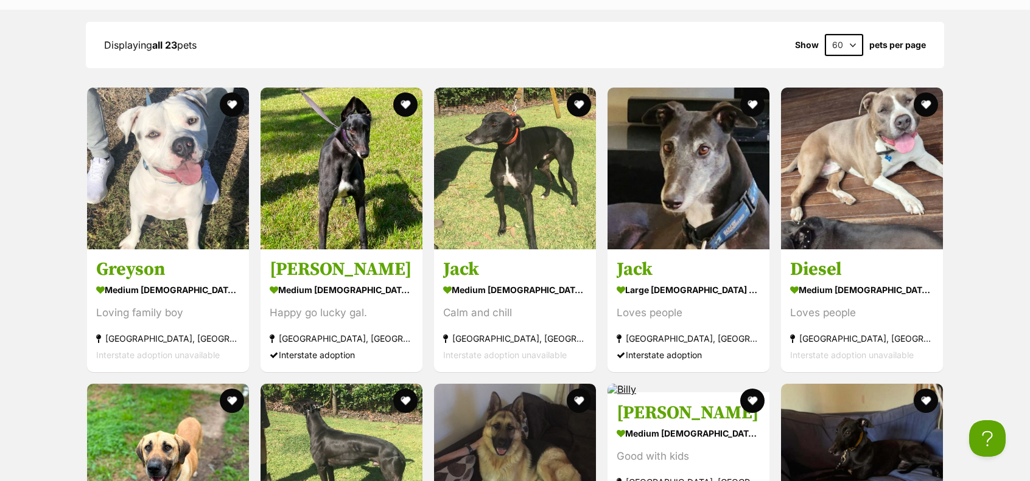
scroll to position [1018, 0]
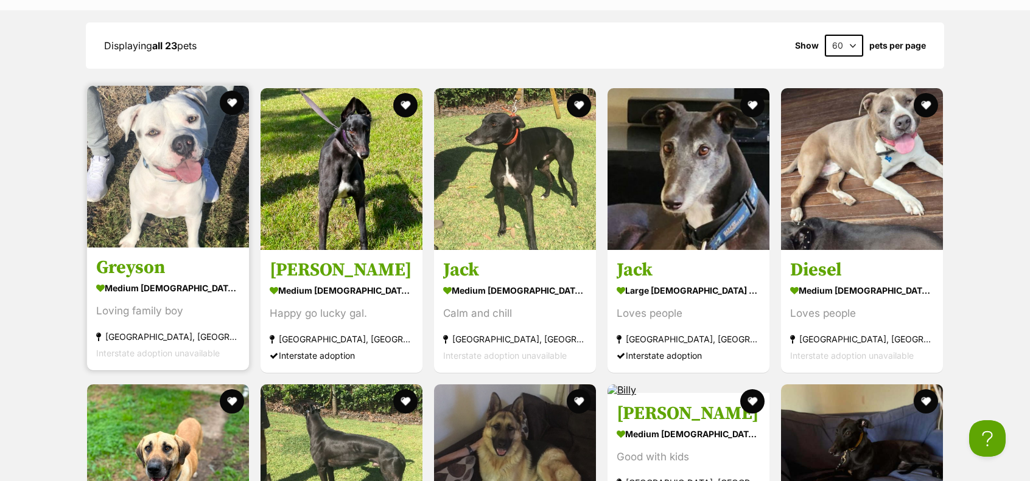
click at [116, 266] on h3 "Greyson" at bounding box center [168, 267] width 144 height 23
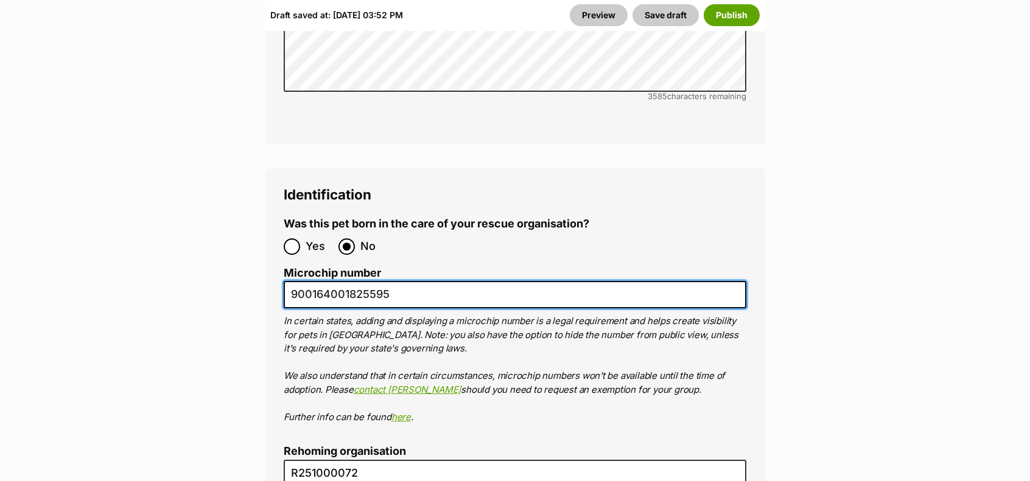
drag, startPoint x: 399, startPoint y: 208, endPoint x: 256, endPoint y: 216, distance: 143.9
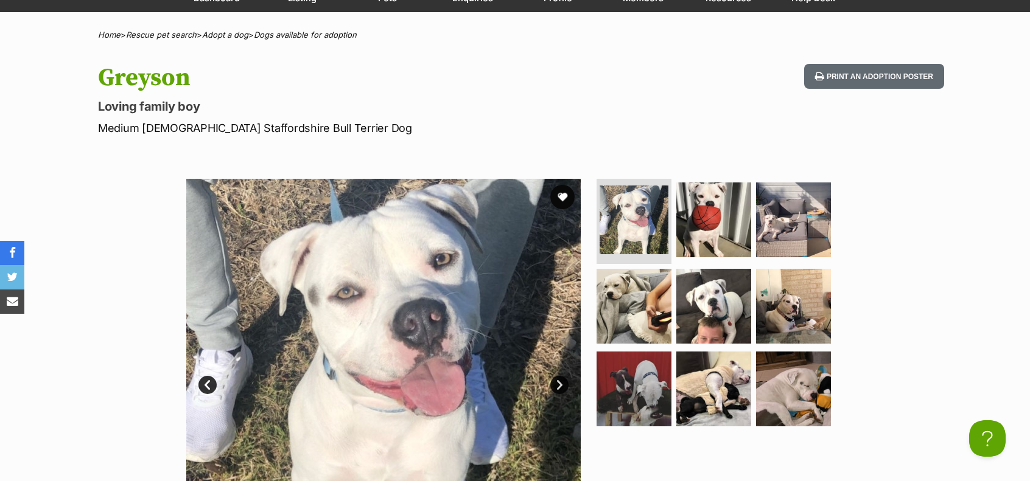
scroll to position [117, 0]
